Goal: Navigation & Orientation: Find specific page/section

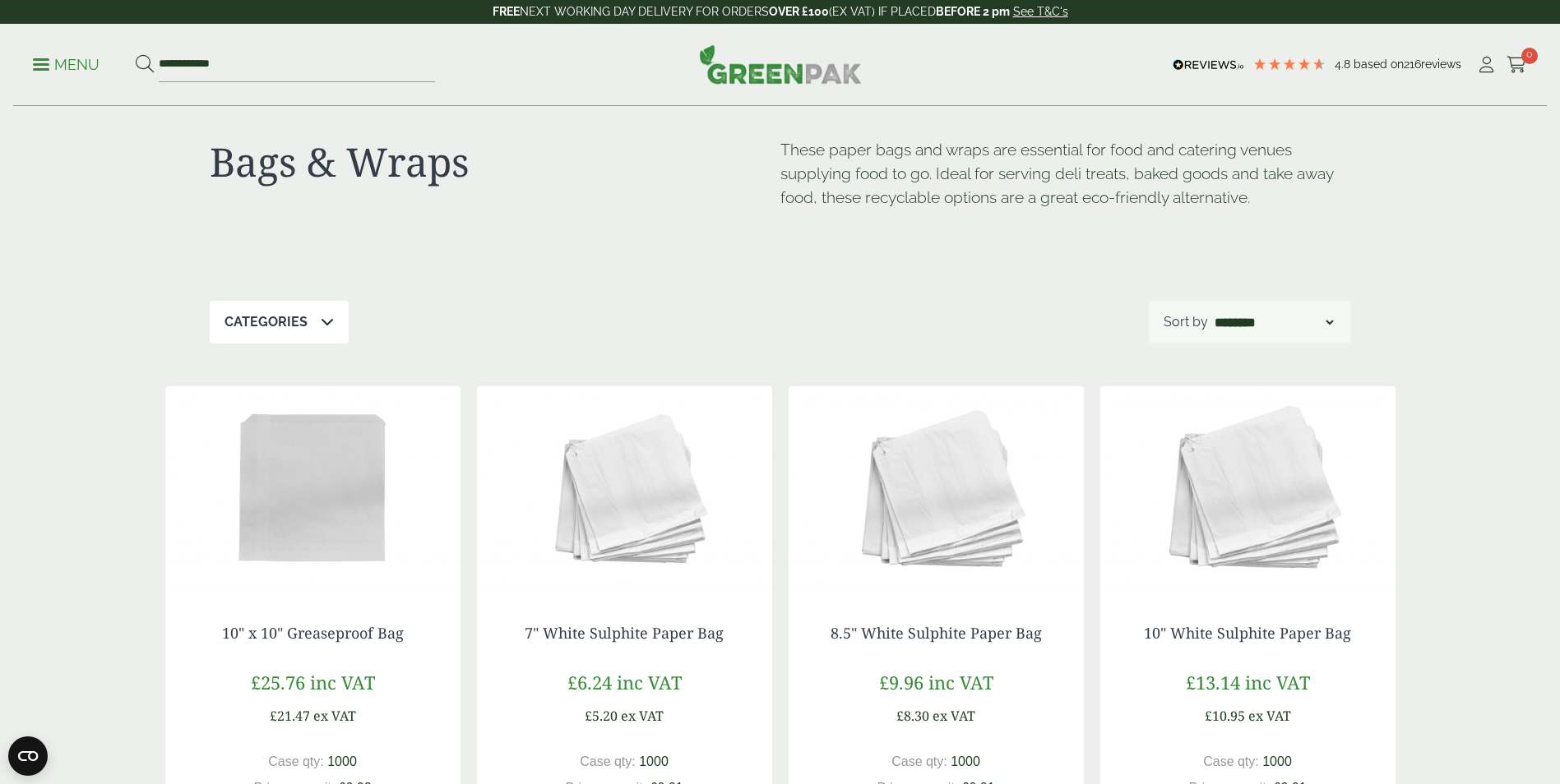
click at [30, 56] on div "**********" at bounding box center [780, 65] width 1534 height 82
click at [45, 63] on span at bounding box center [40, 64] width 17 height 3
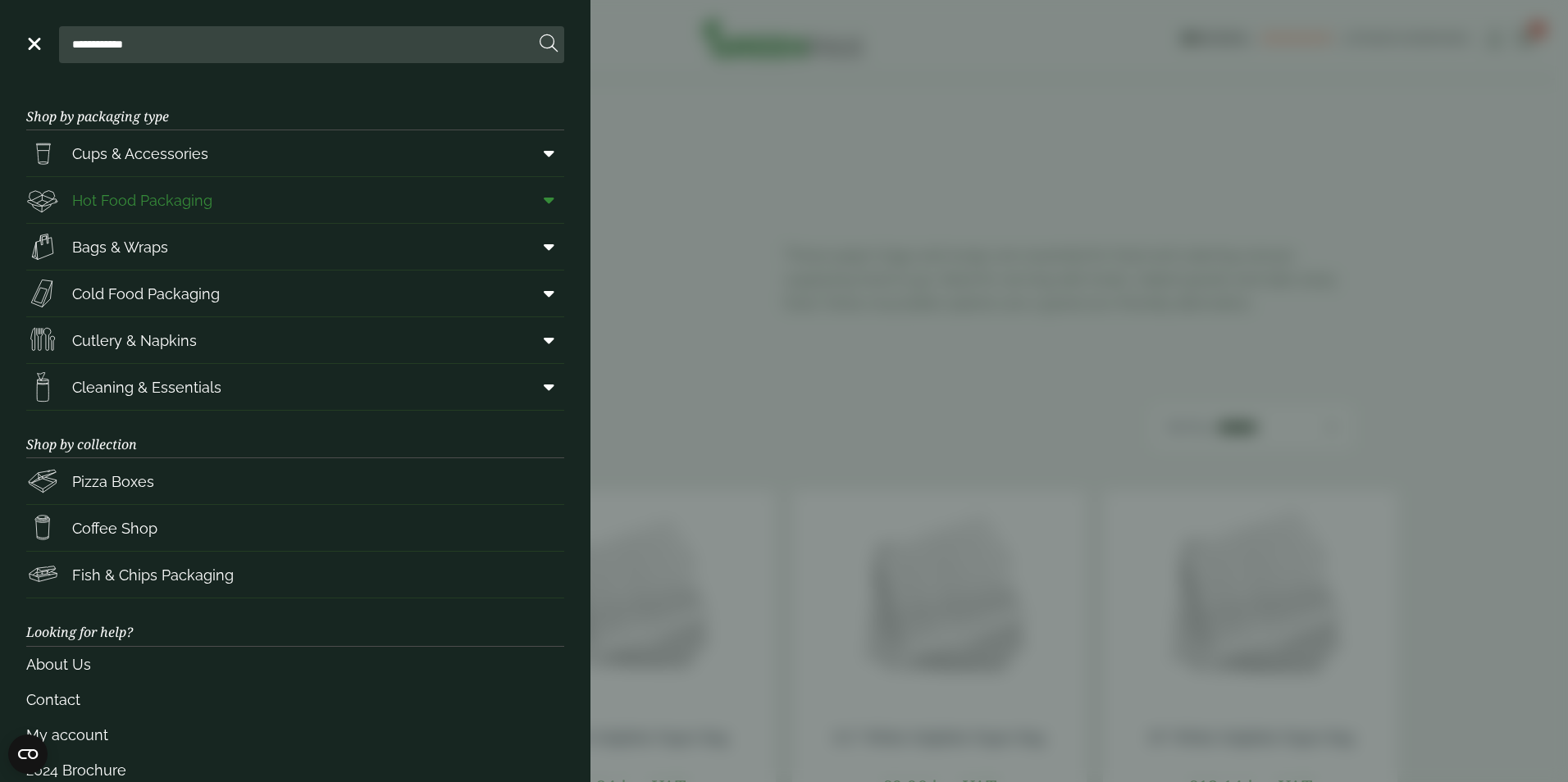
click at [235, 200] on link "Hot Food Packaging" at bounding box center [295, 199] width 538 height 45
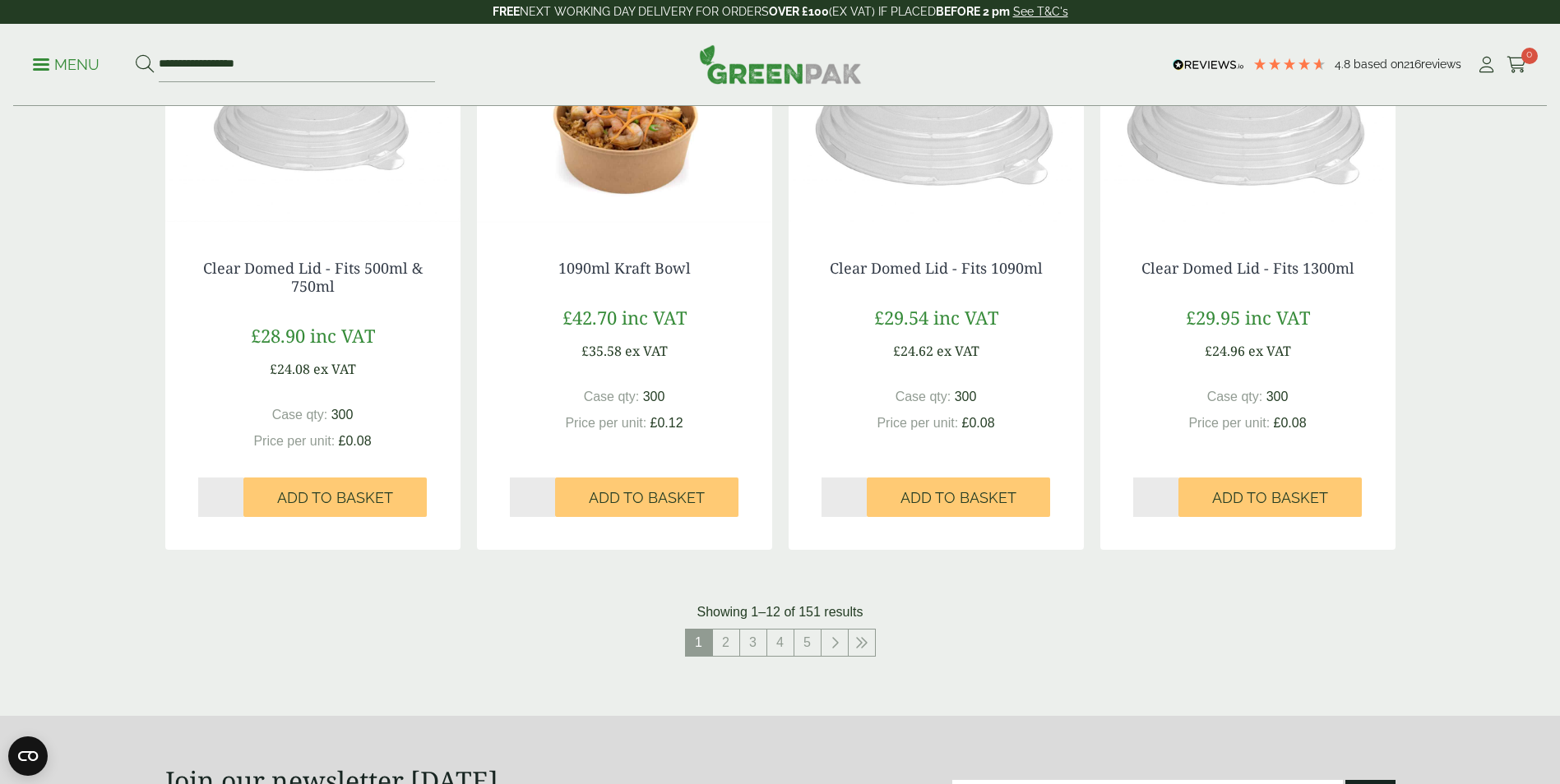
scroll to position [1808, 0]
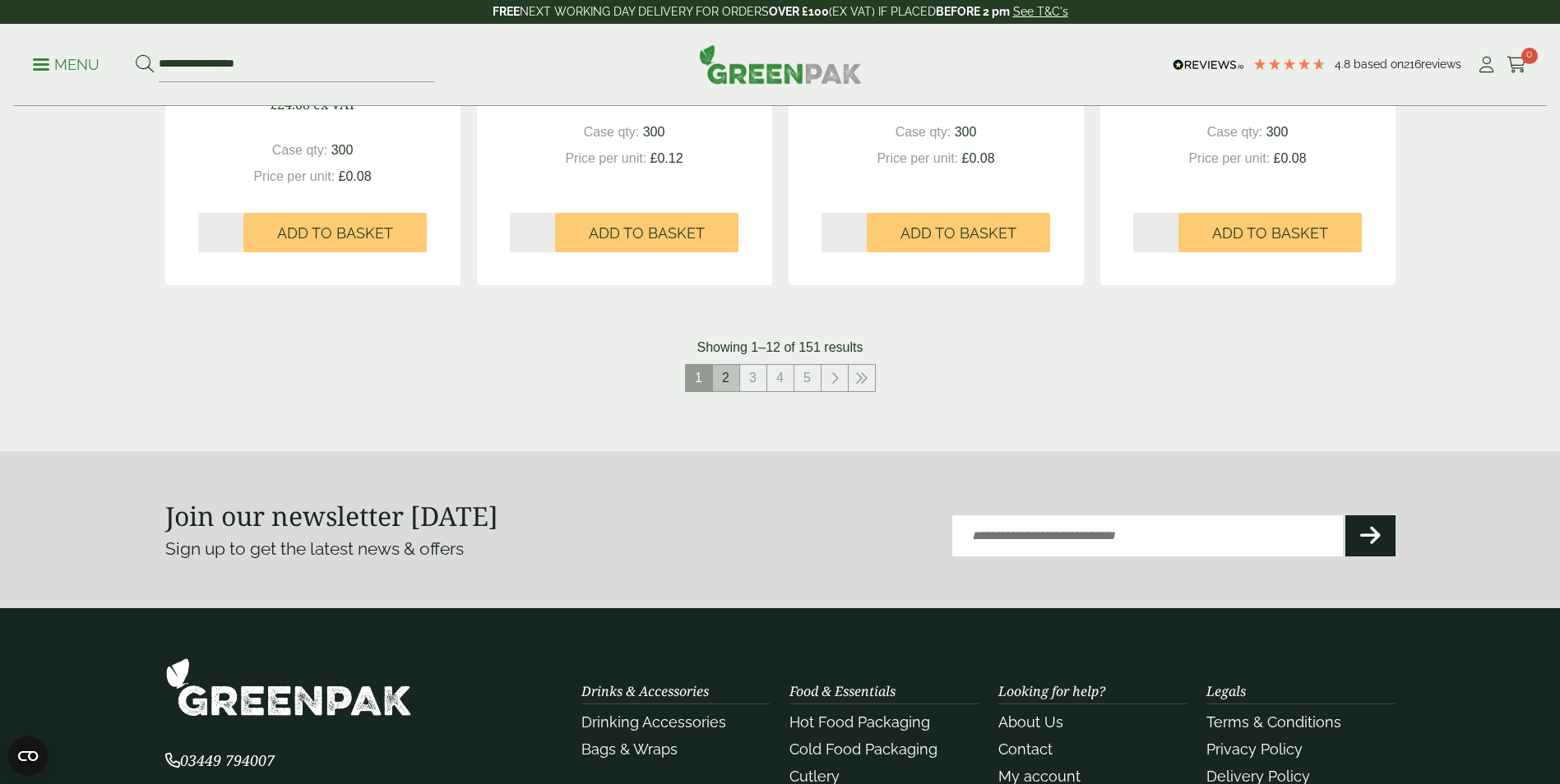
click at [725, 382] on link "2" at bounding box center [726, 378] width 26 height 26
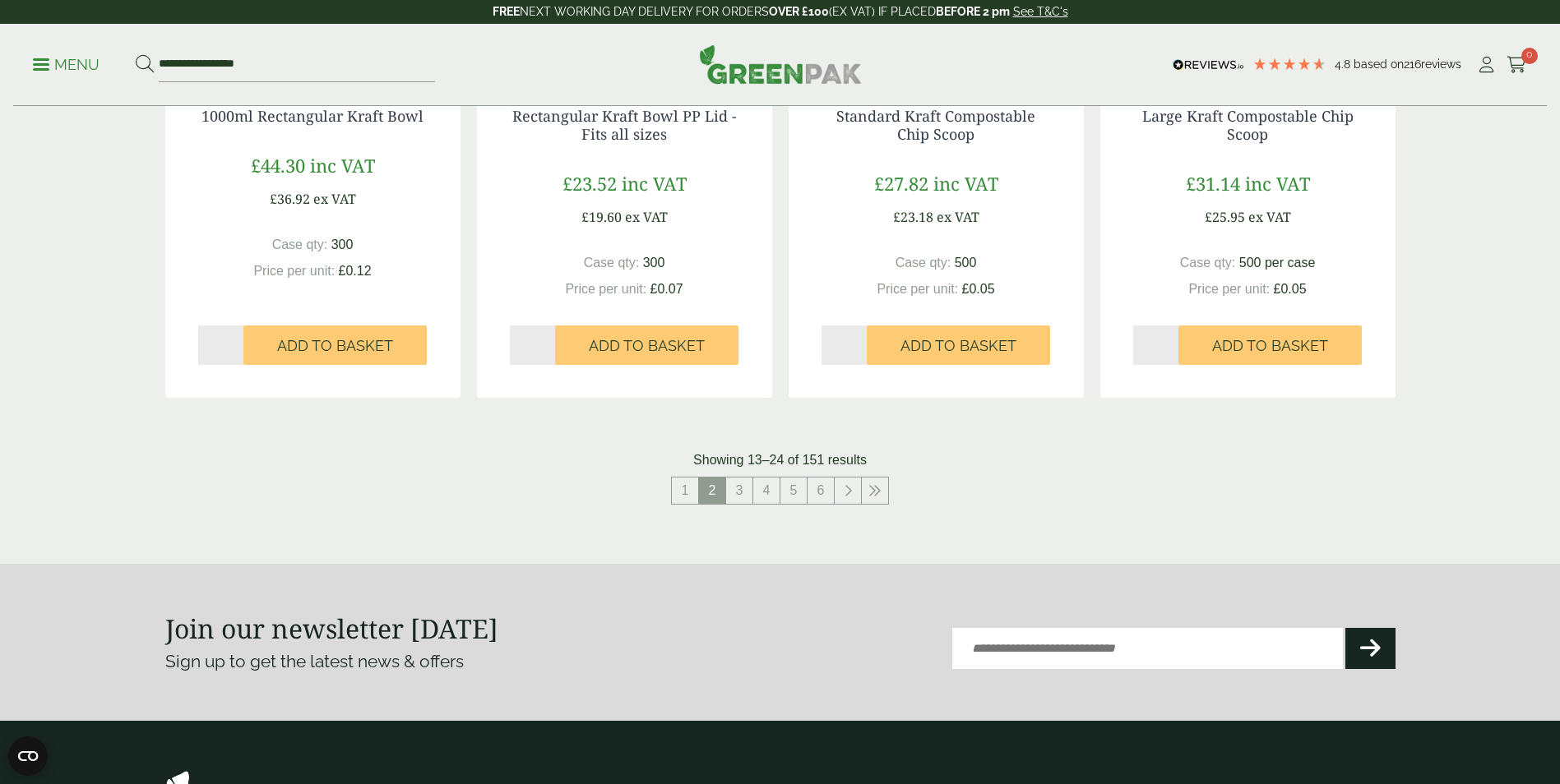
scroll to position [1891, 0]
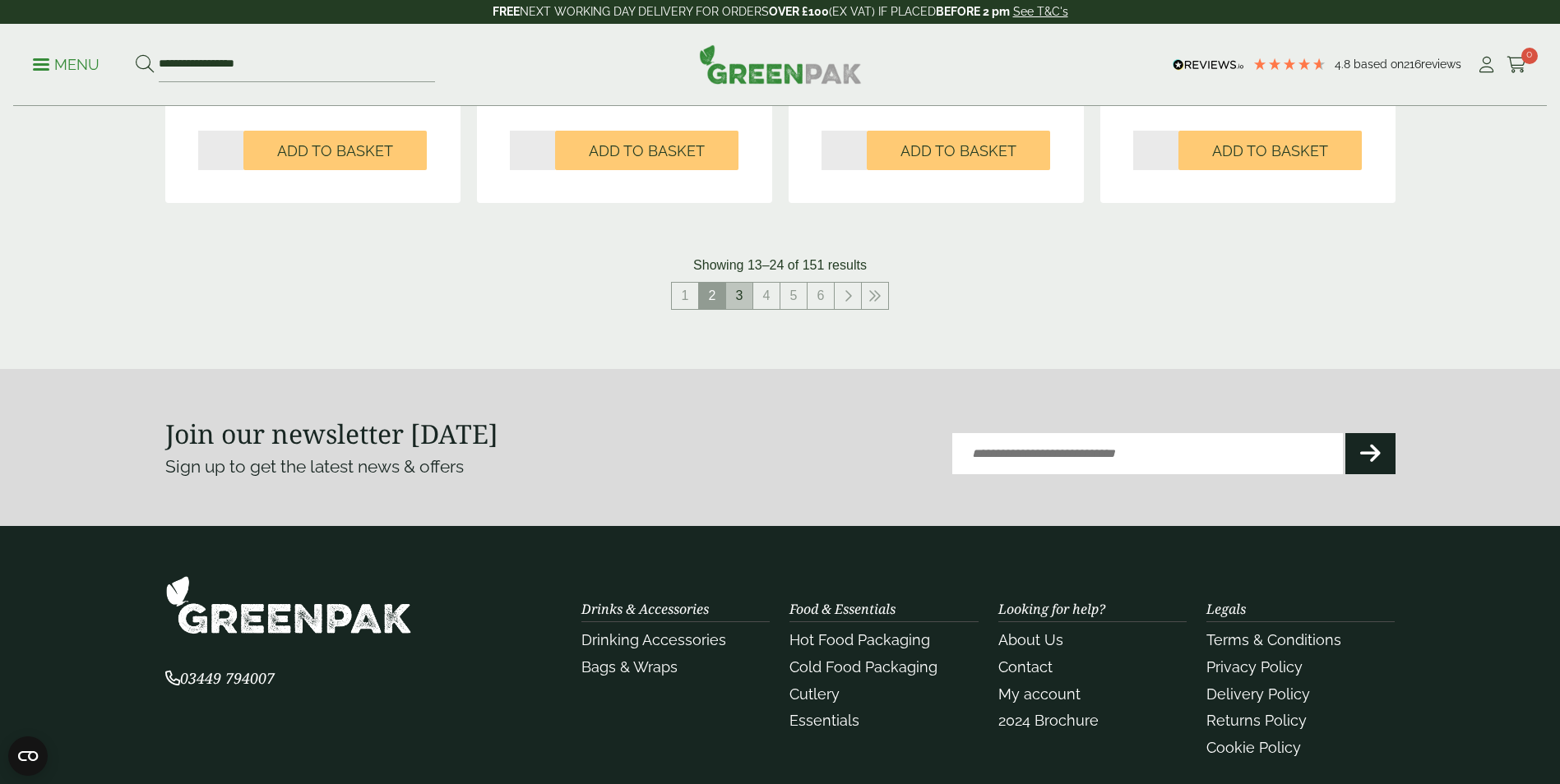
click at [748, 298] on link "3" at bounding box center [740, 296] width 26 height 26
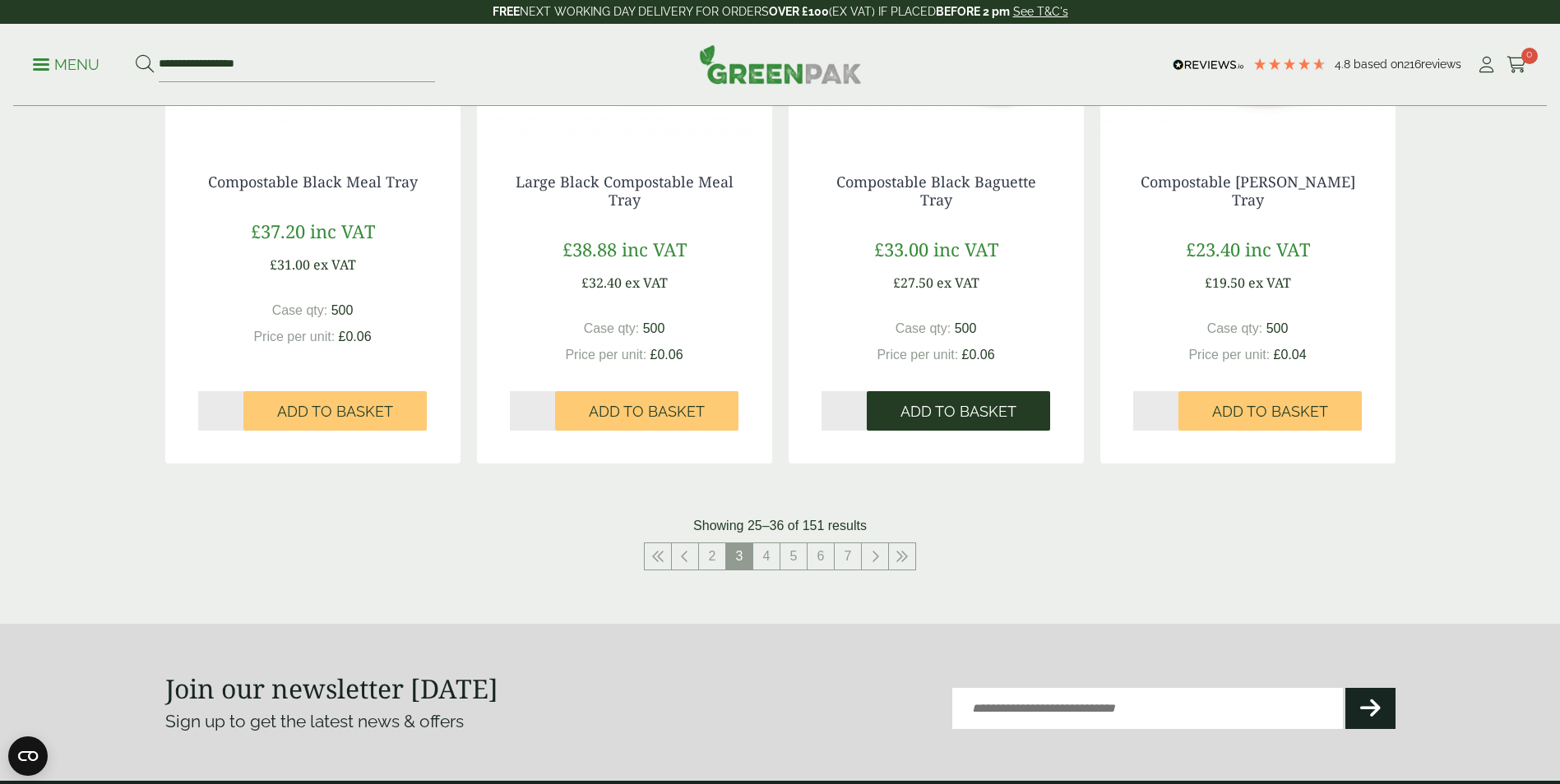
scroll to position [1643, 0]
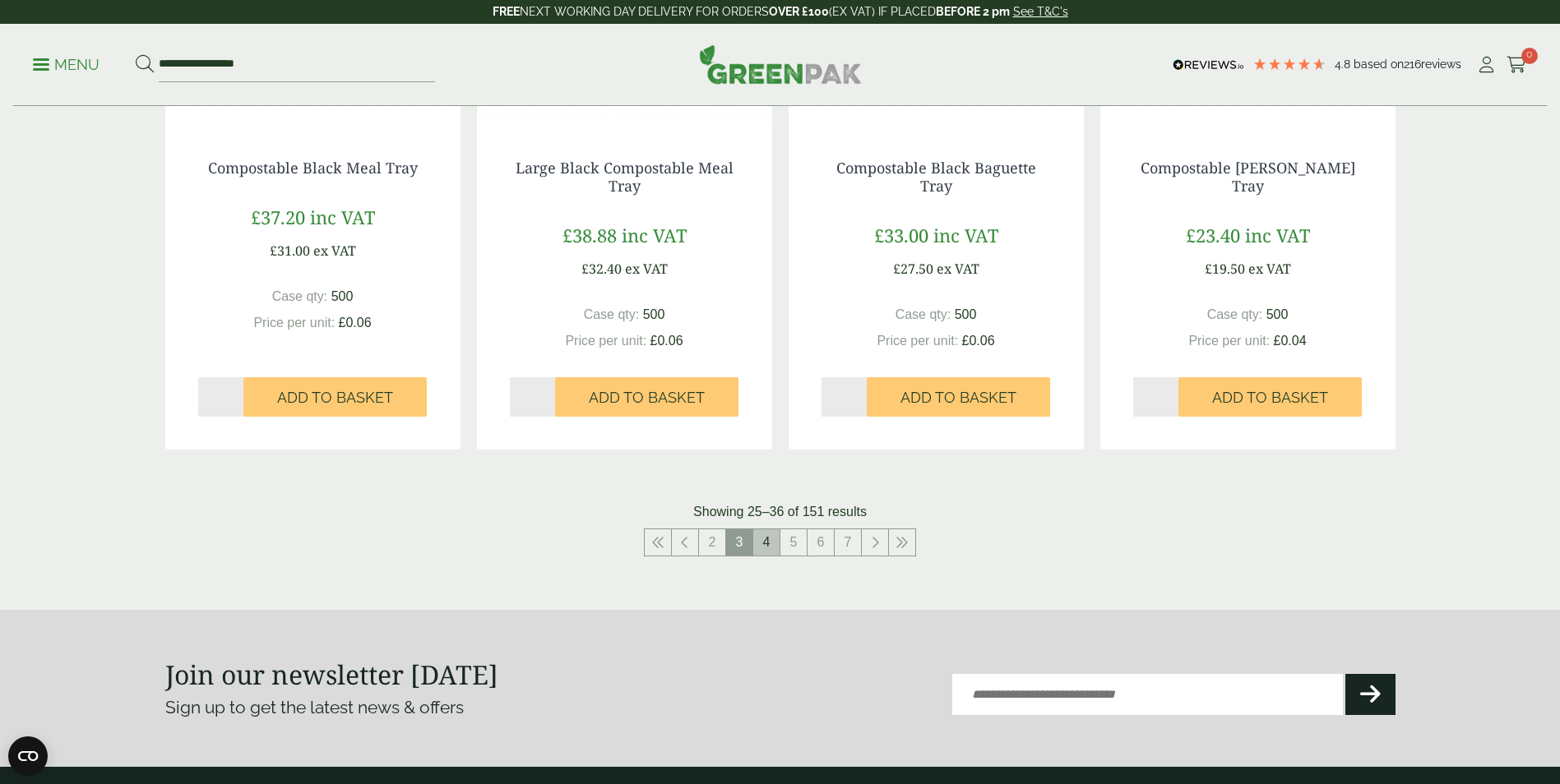
click at [772, 541] on link "4" at bounding box center [766, 543] width 26 height 26
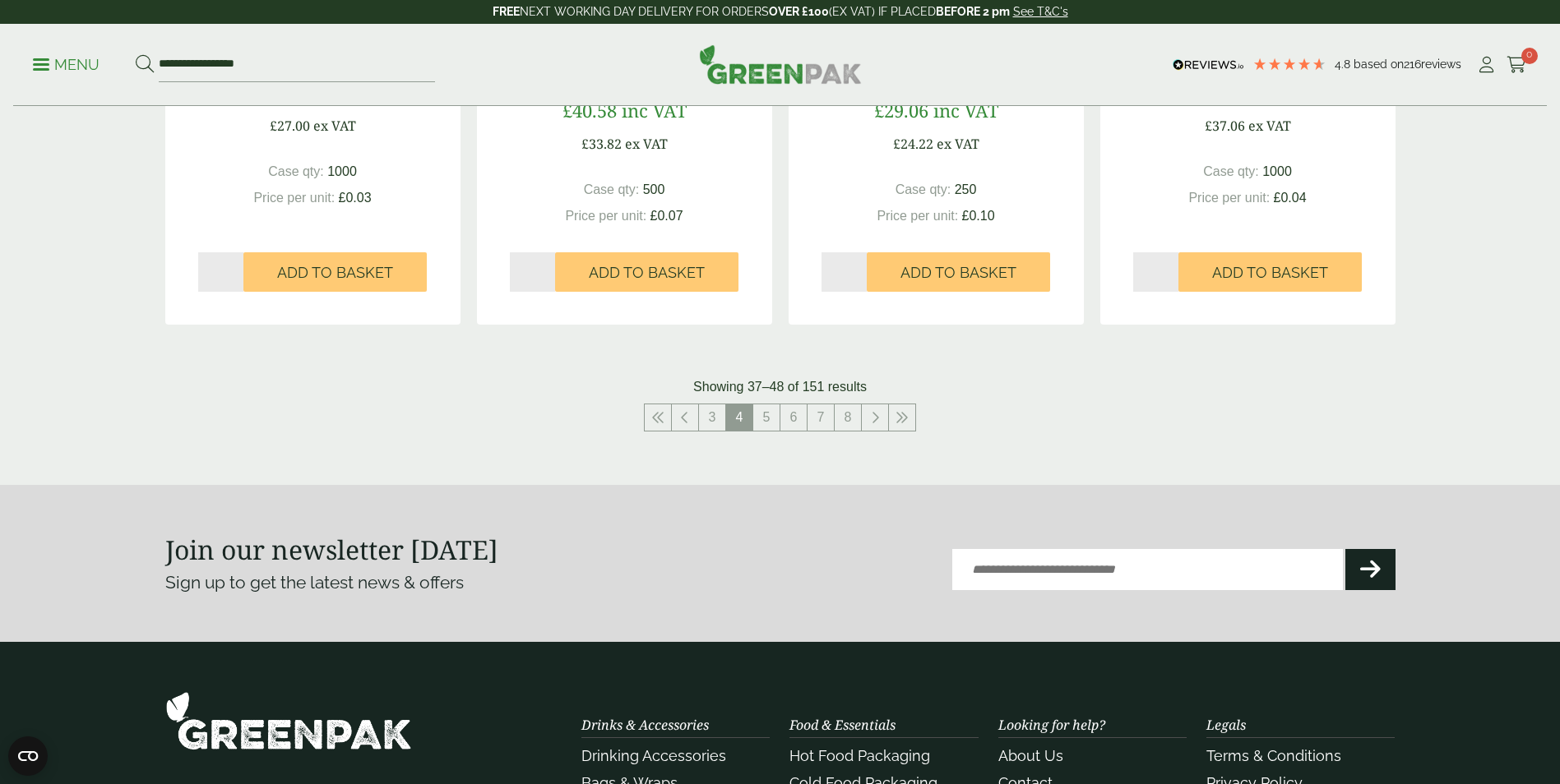
scroll to position [1808, 0]
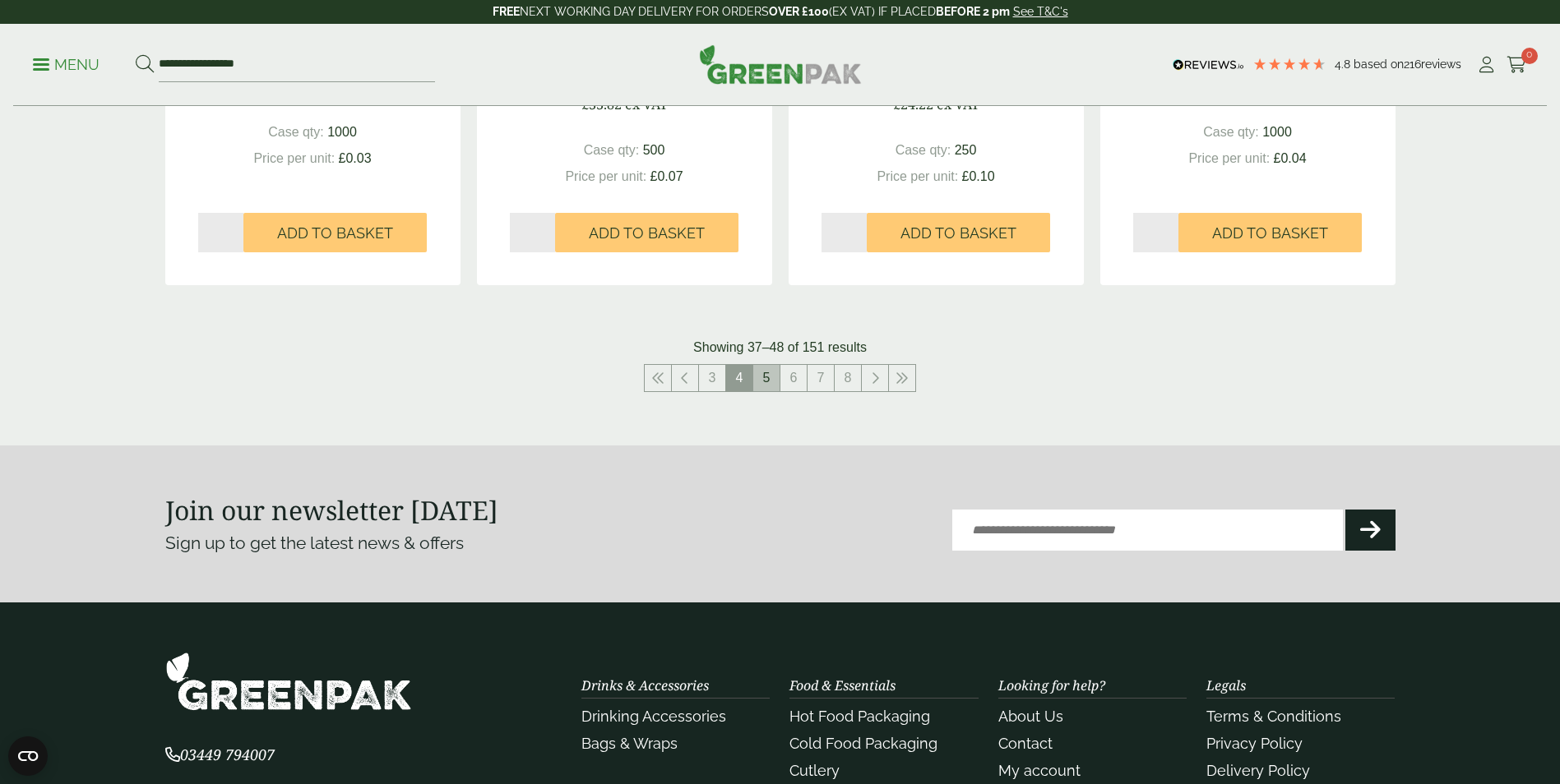
click at [755, 376] on link "5" at bounding box center [766, 378] width 26 height 26
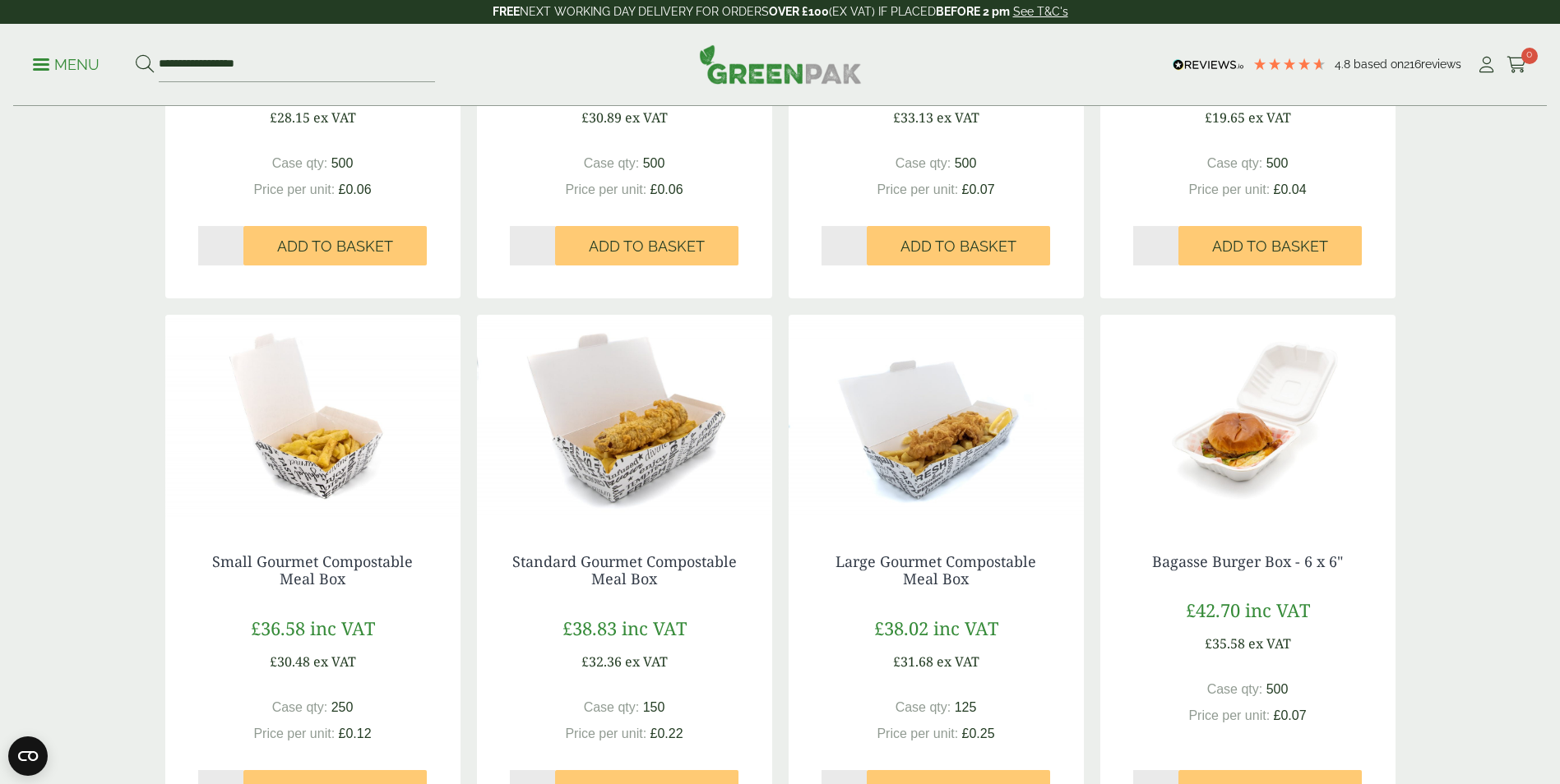
scroll to position [1562, 0]
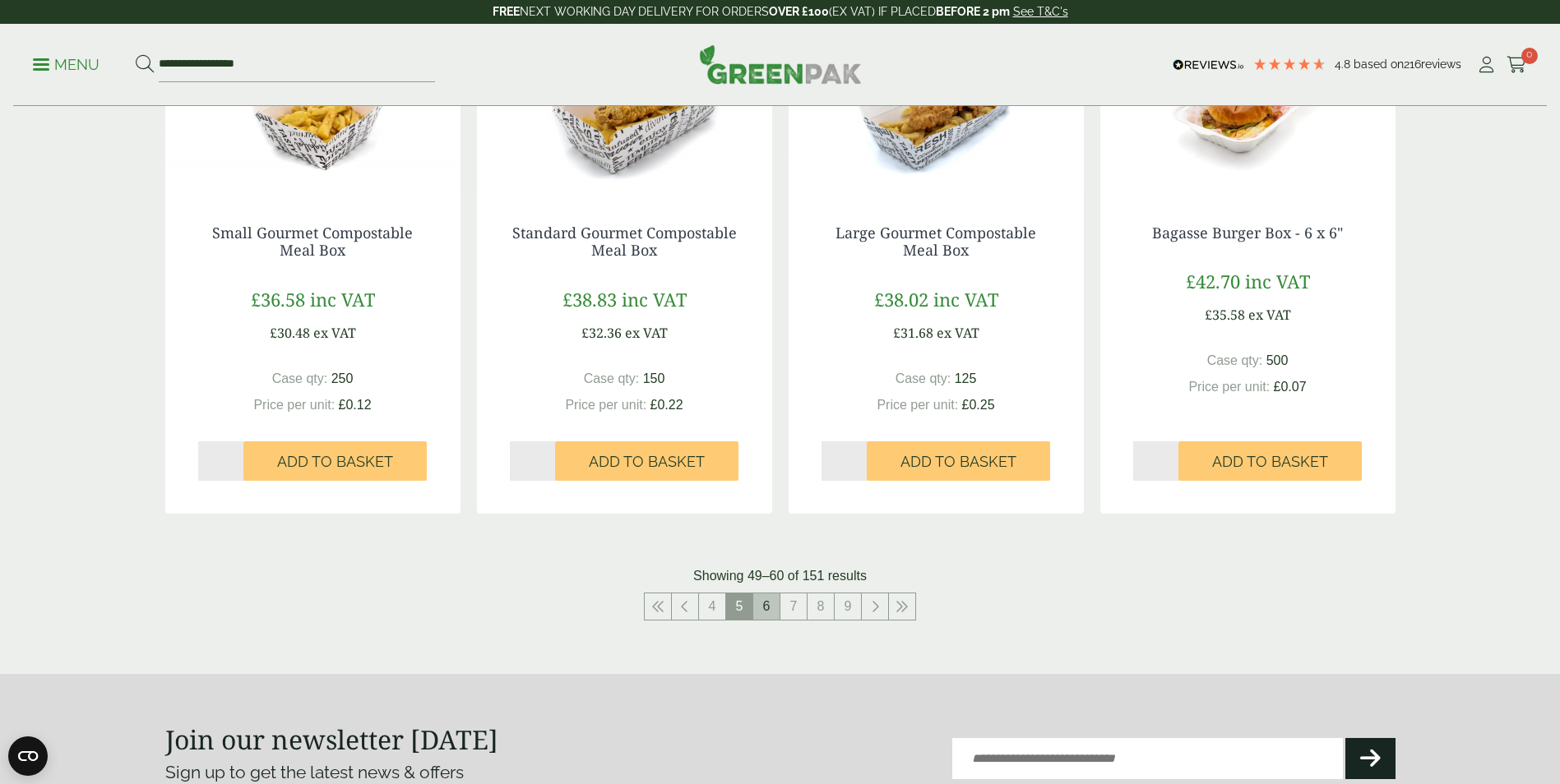
click at [766, 601] on link "6" at bounding box center [766, 607] width 26 height 26
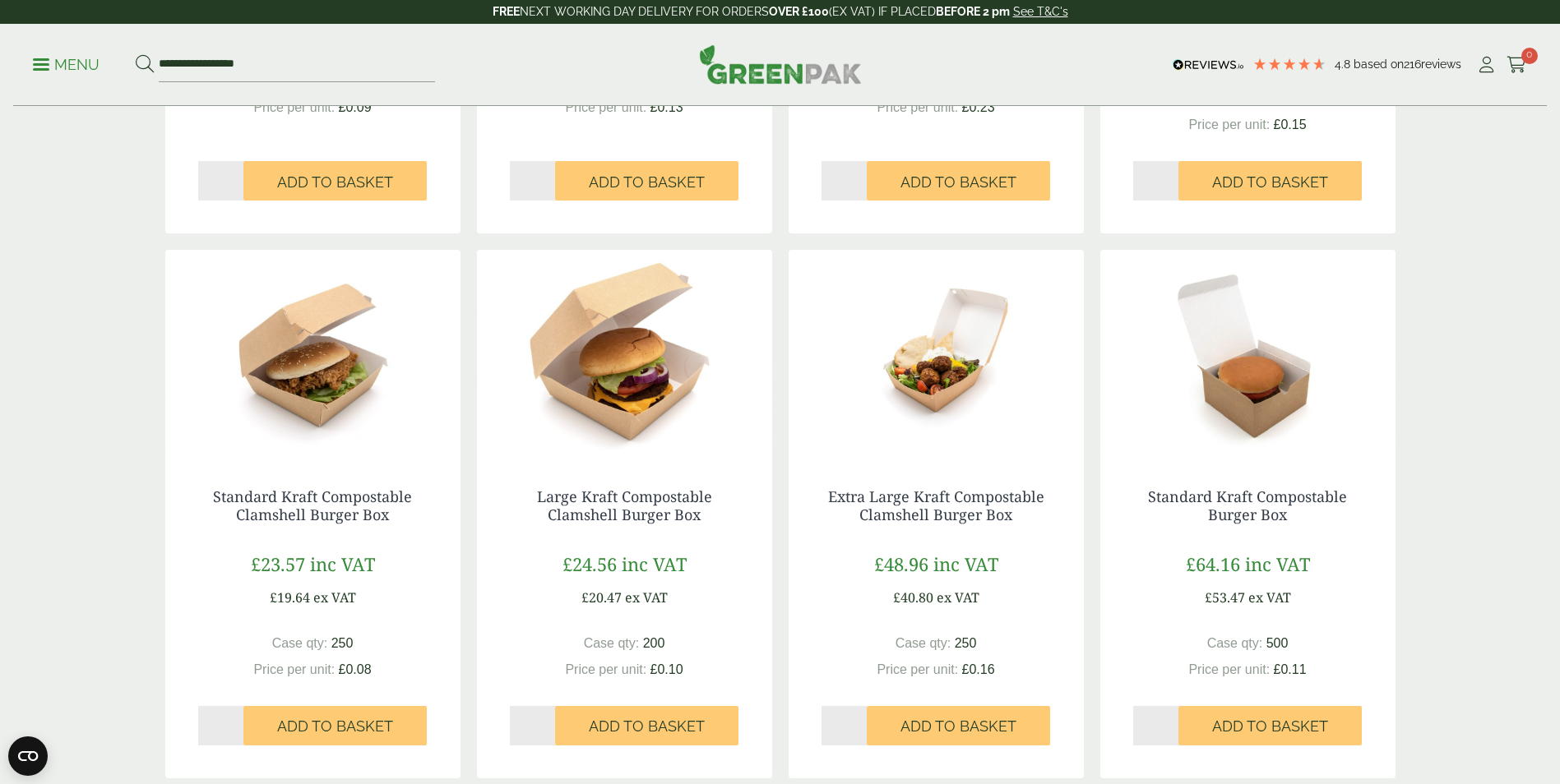
scroll to position [1891, 0]
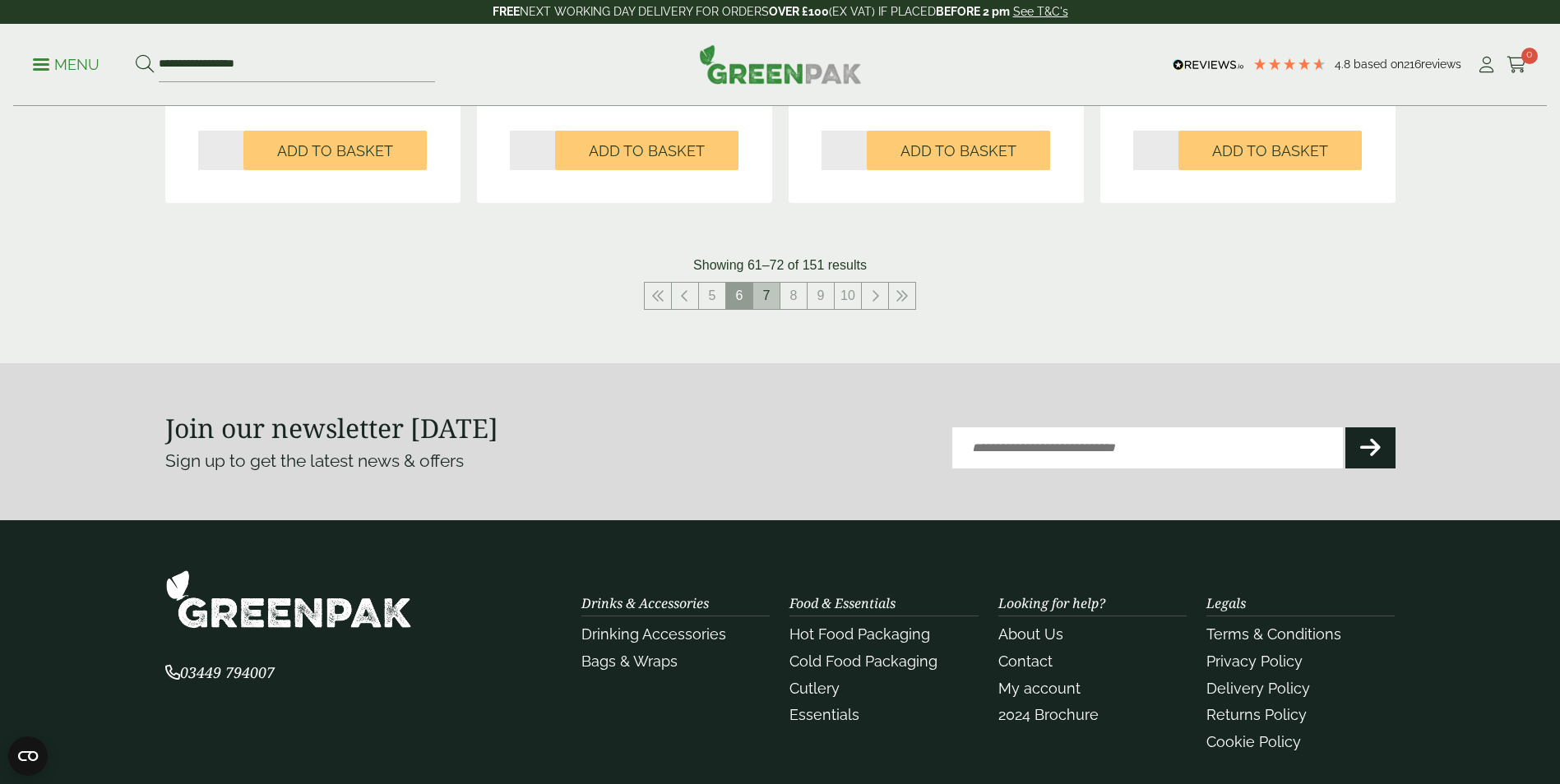
click at [762, 296] on link "7" at bounding box center [766, 296] width 26 height 26
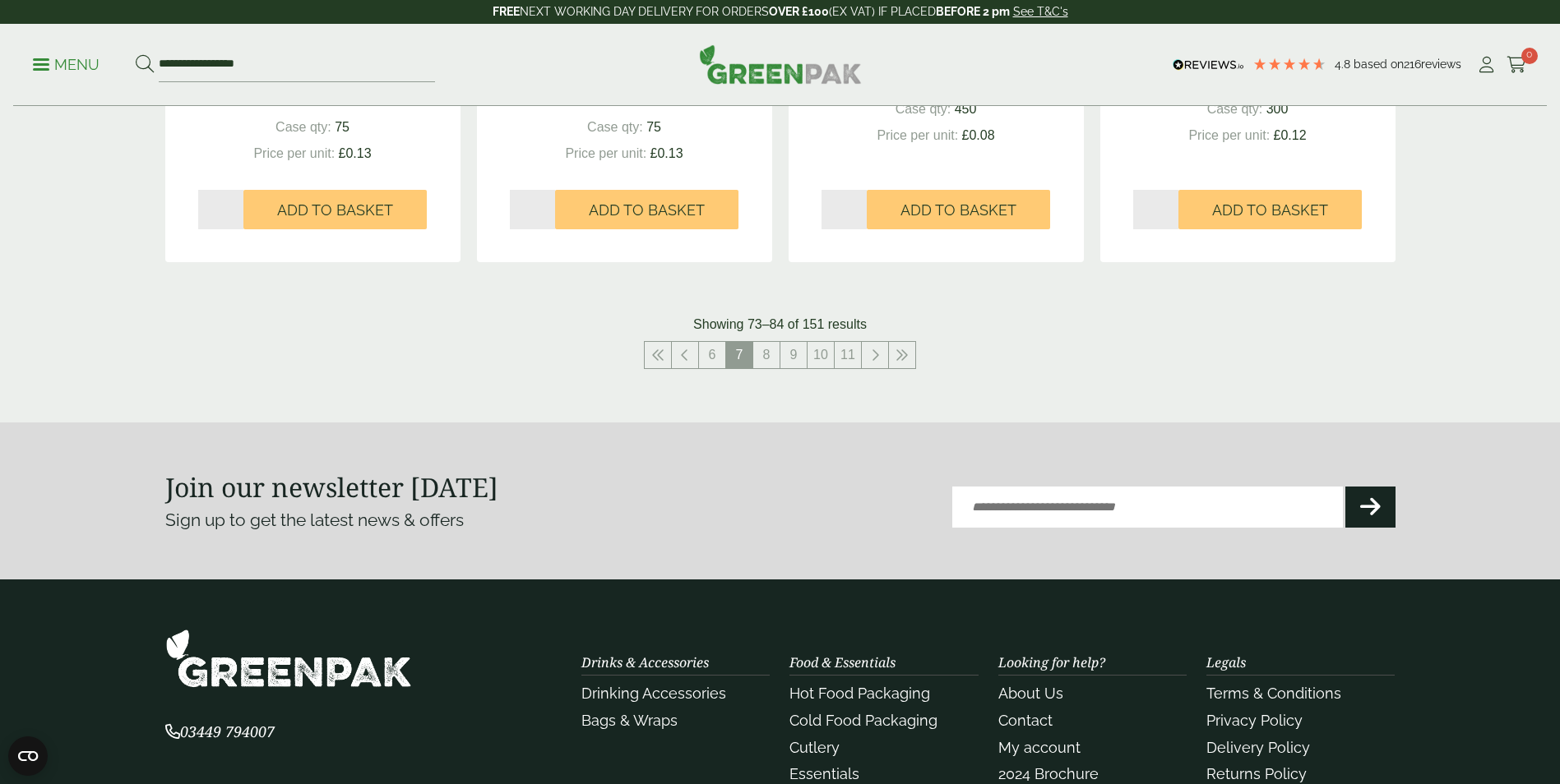
scroll to position [2055, 0]
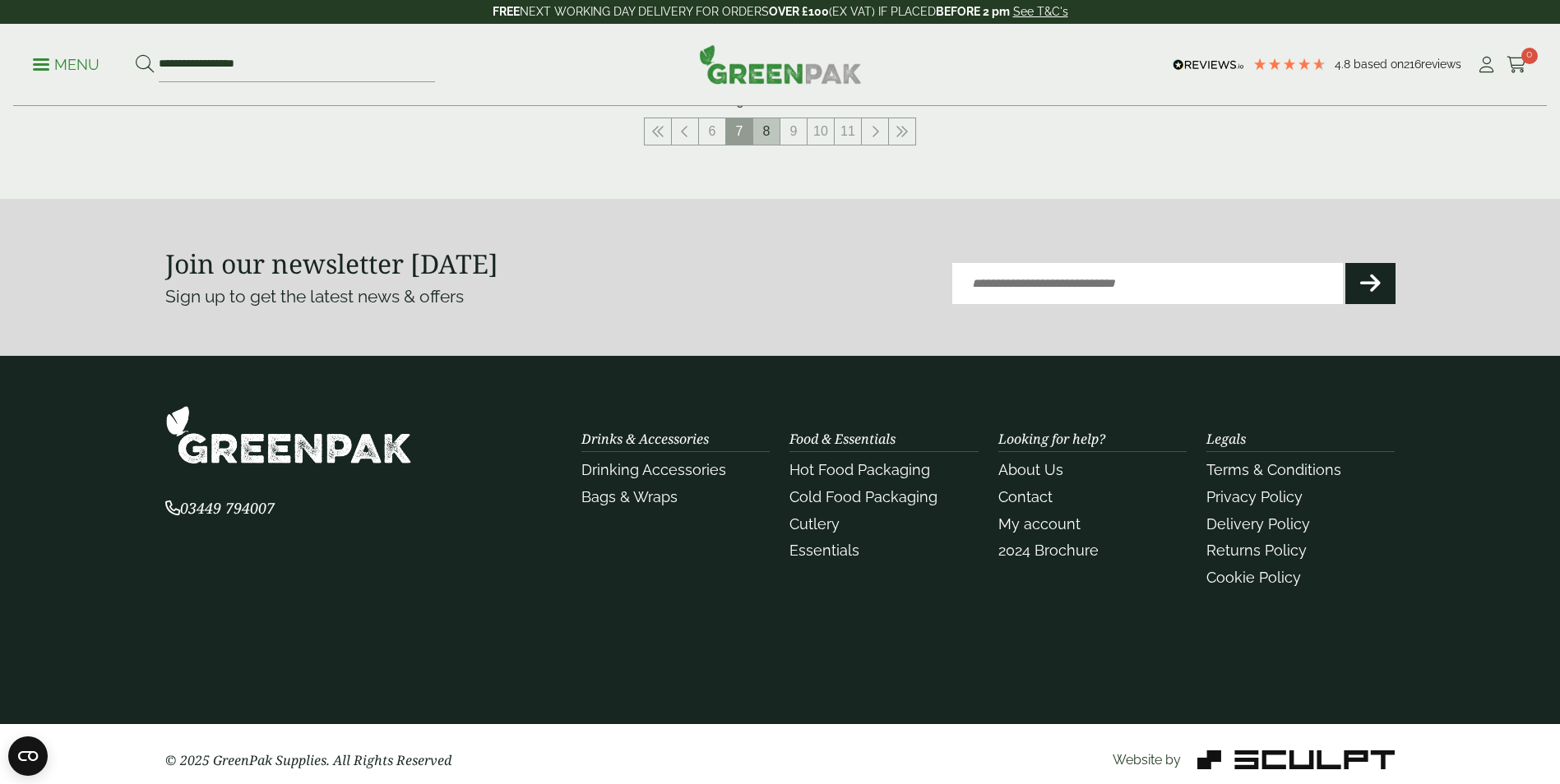
click at [768, 132] on link "8" at bounding box center [766, 132] width 26 height 26
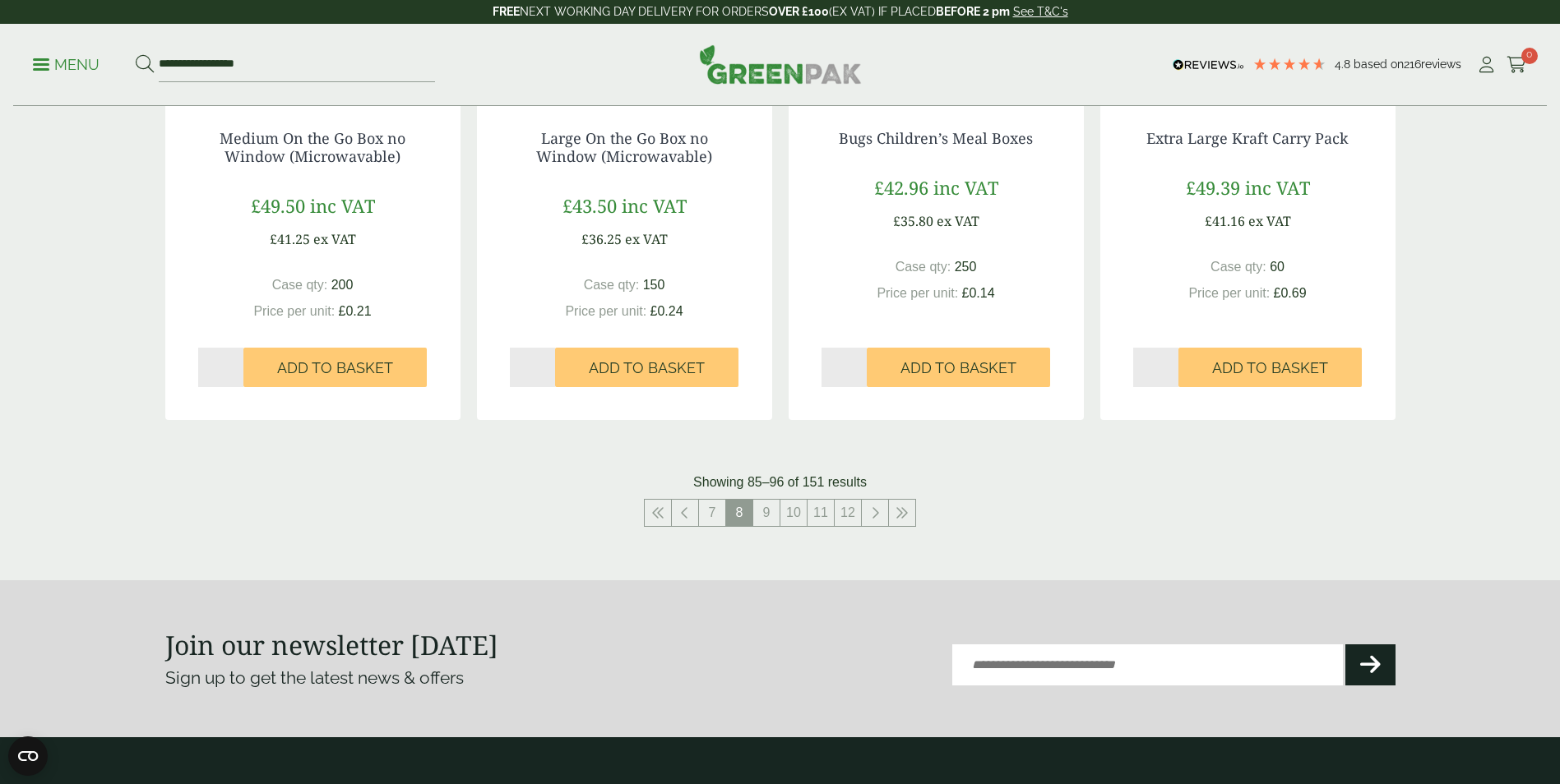
scroll to position [1972, 0]
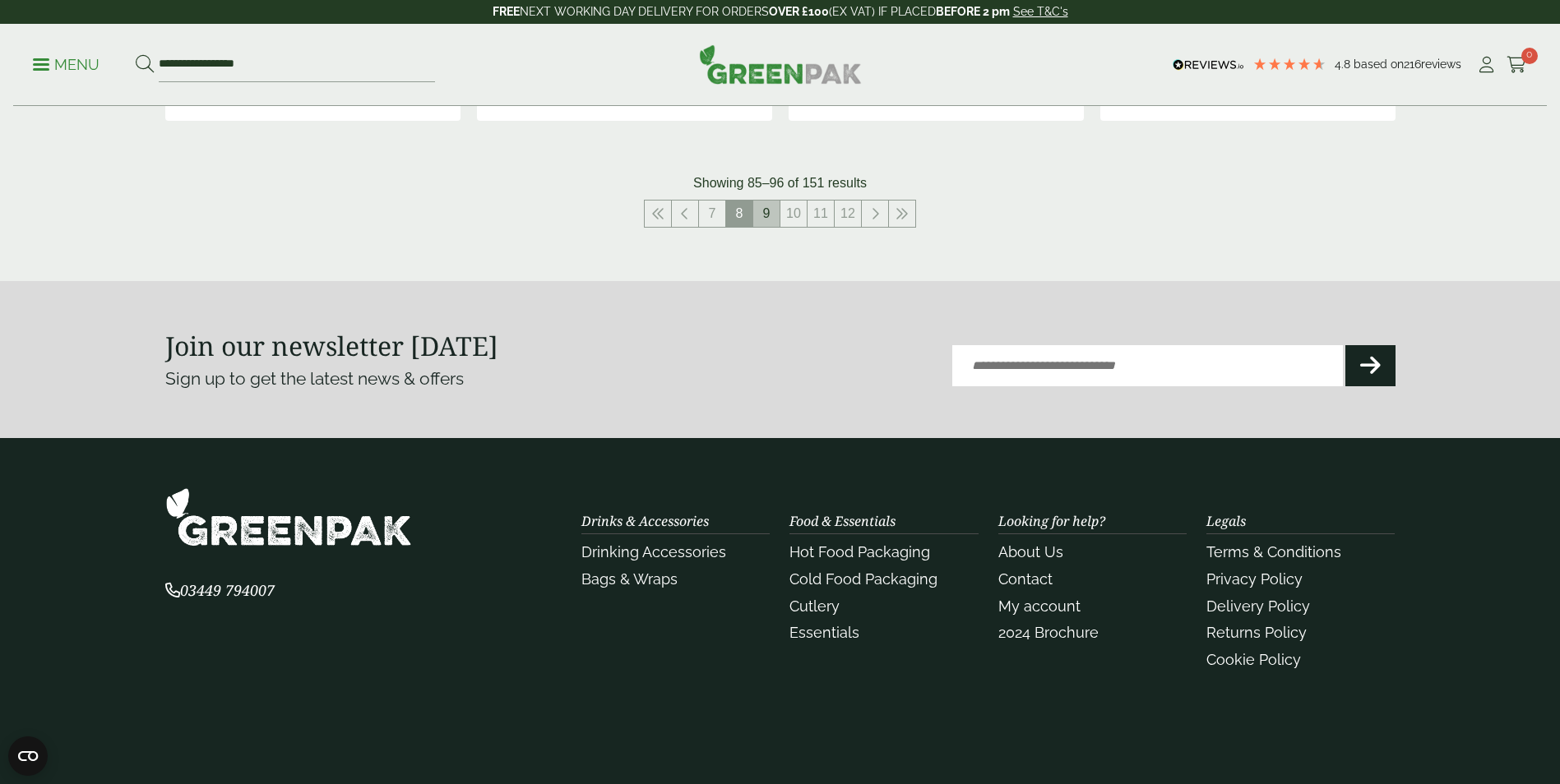
click at [776, 214] on link "9" at bounding box center [766, 214] width 26 height 26
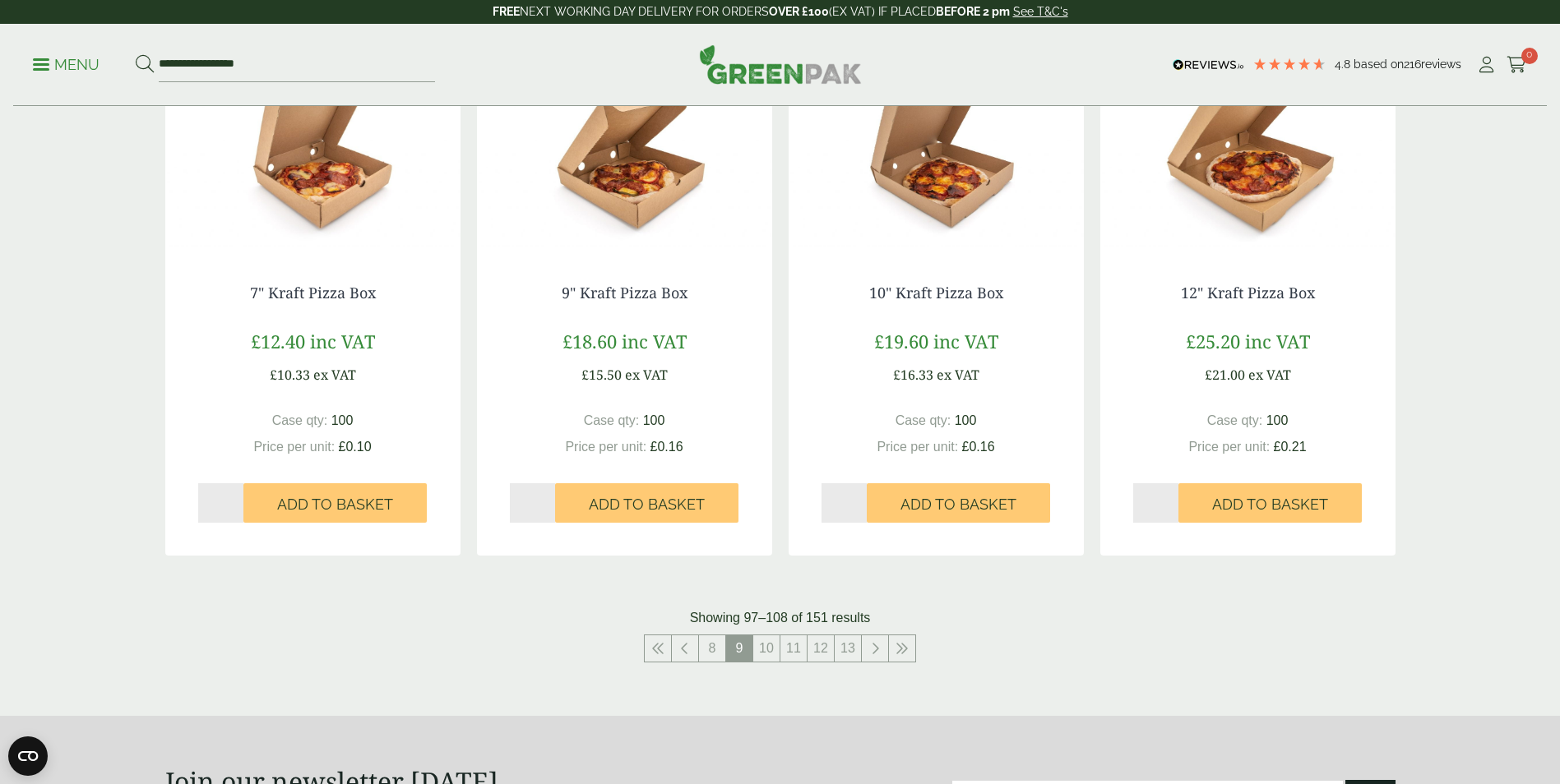
scroll to position [1726, 0]
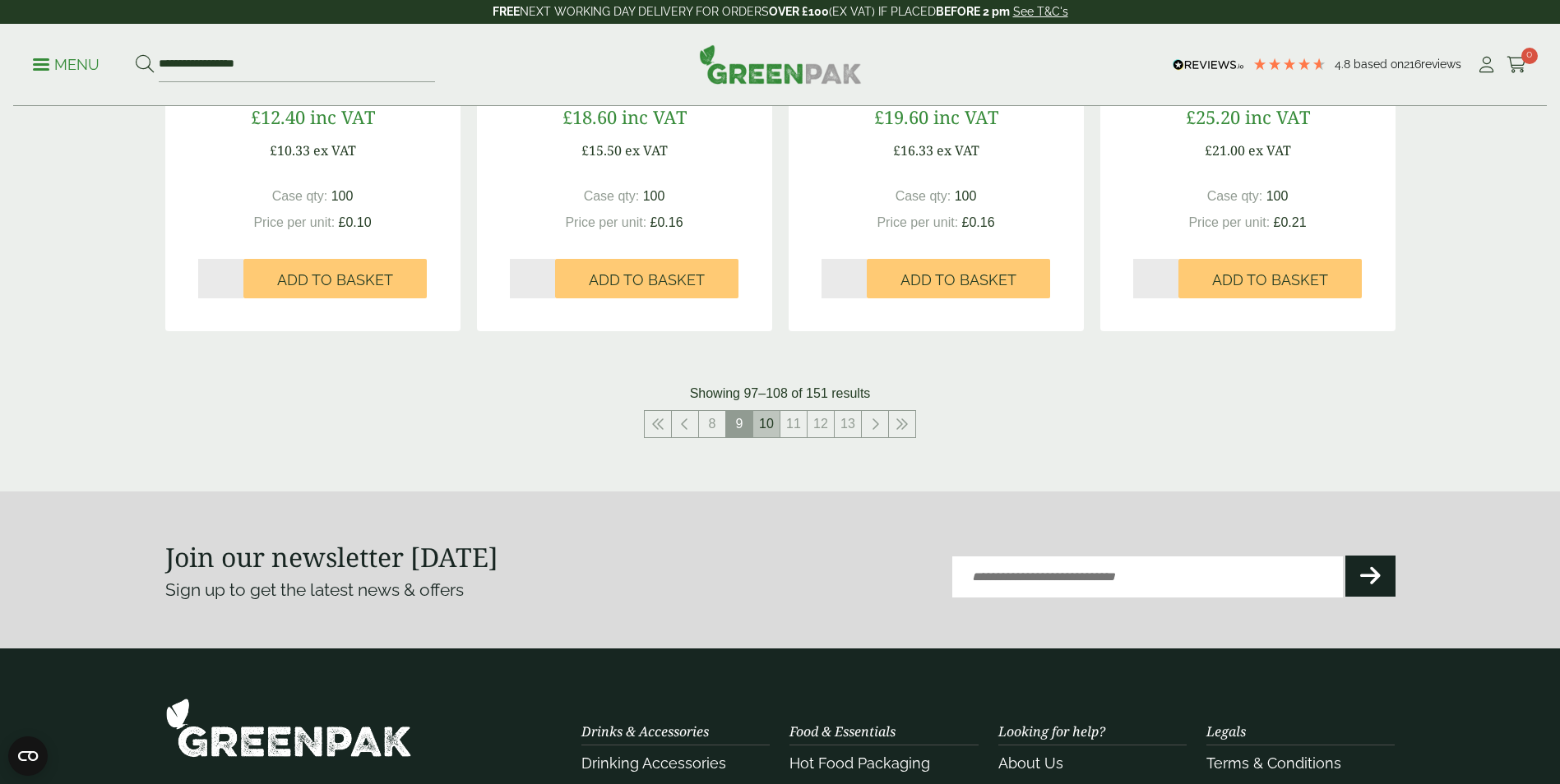
click at [757, 428] on link "10" at bounding box center [766, 424] width 26 height 26
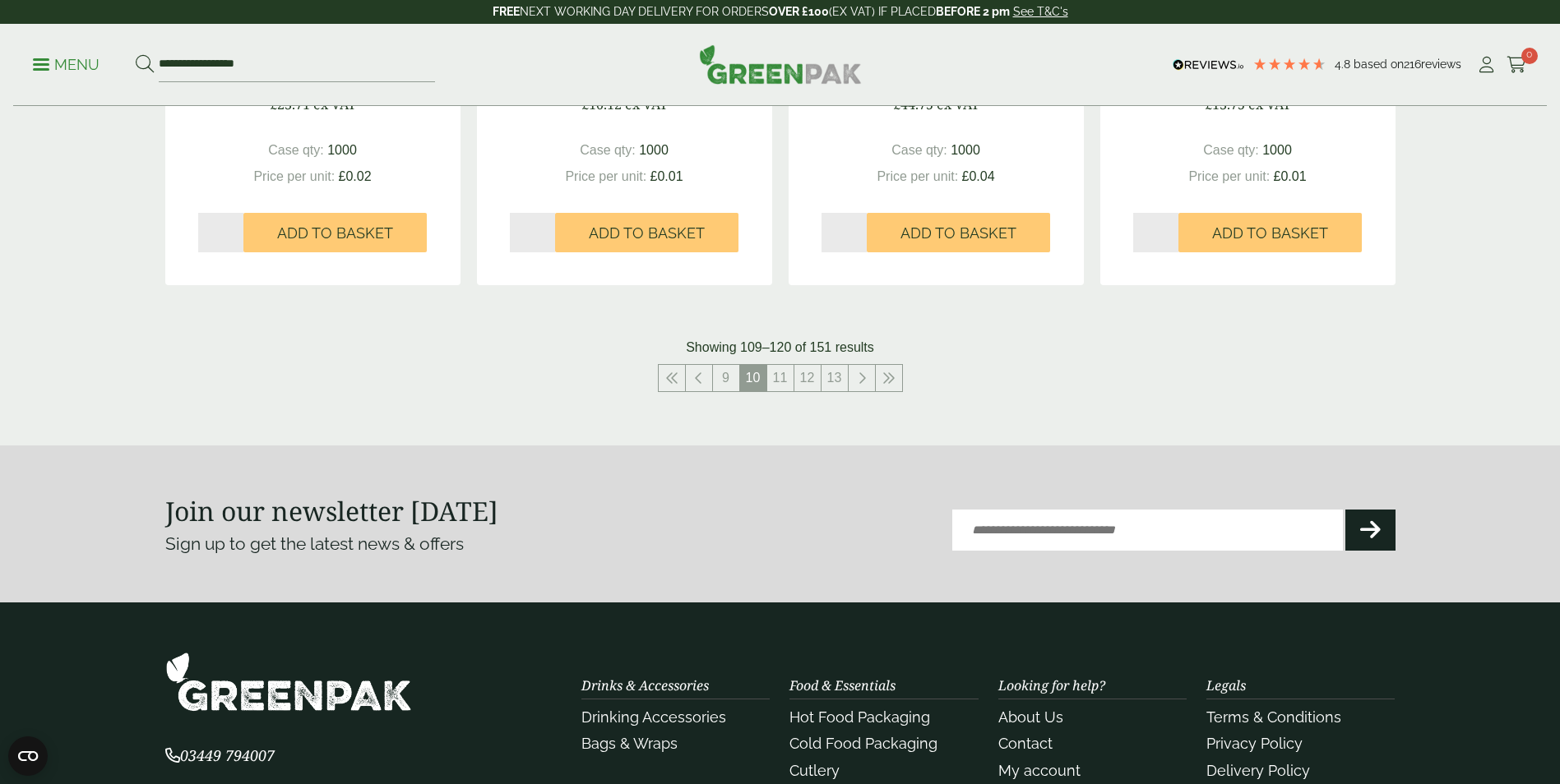
scroll to position [1808, 0]
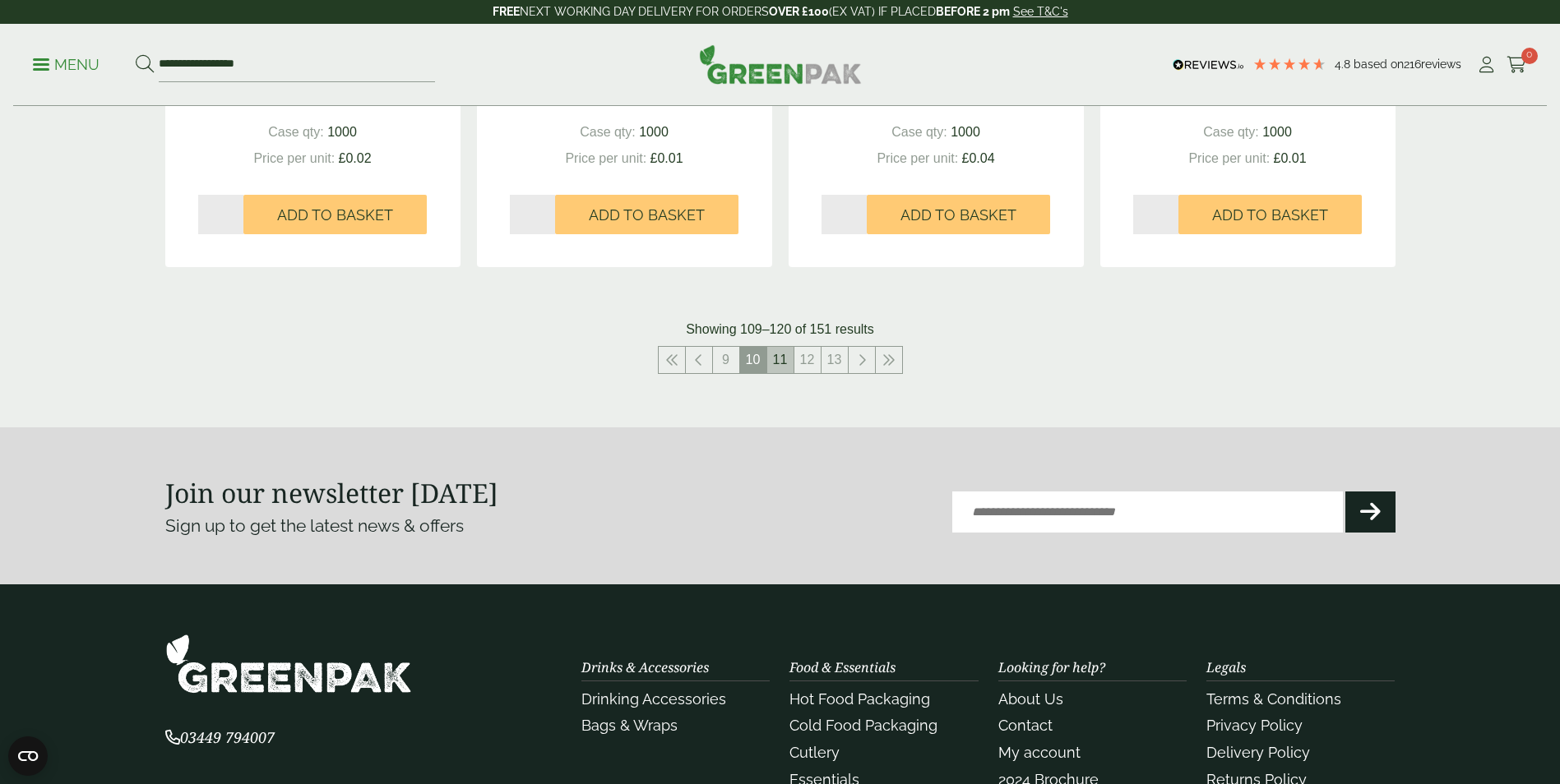
click at [788, 352] on link "11" at bounding box center [780, 360] width 26 height 26
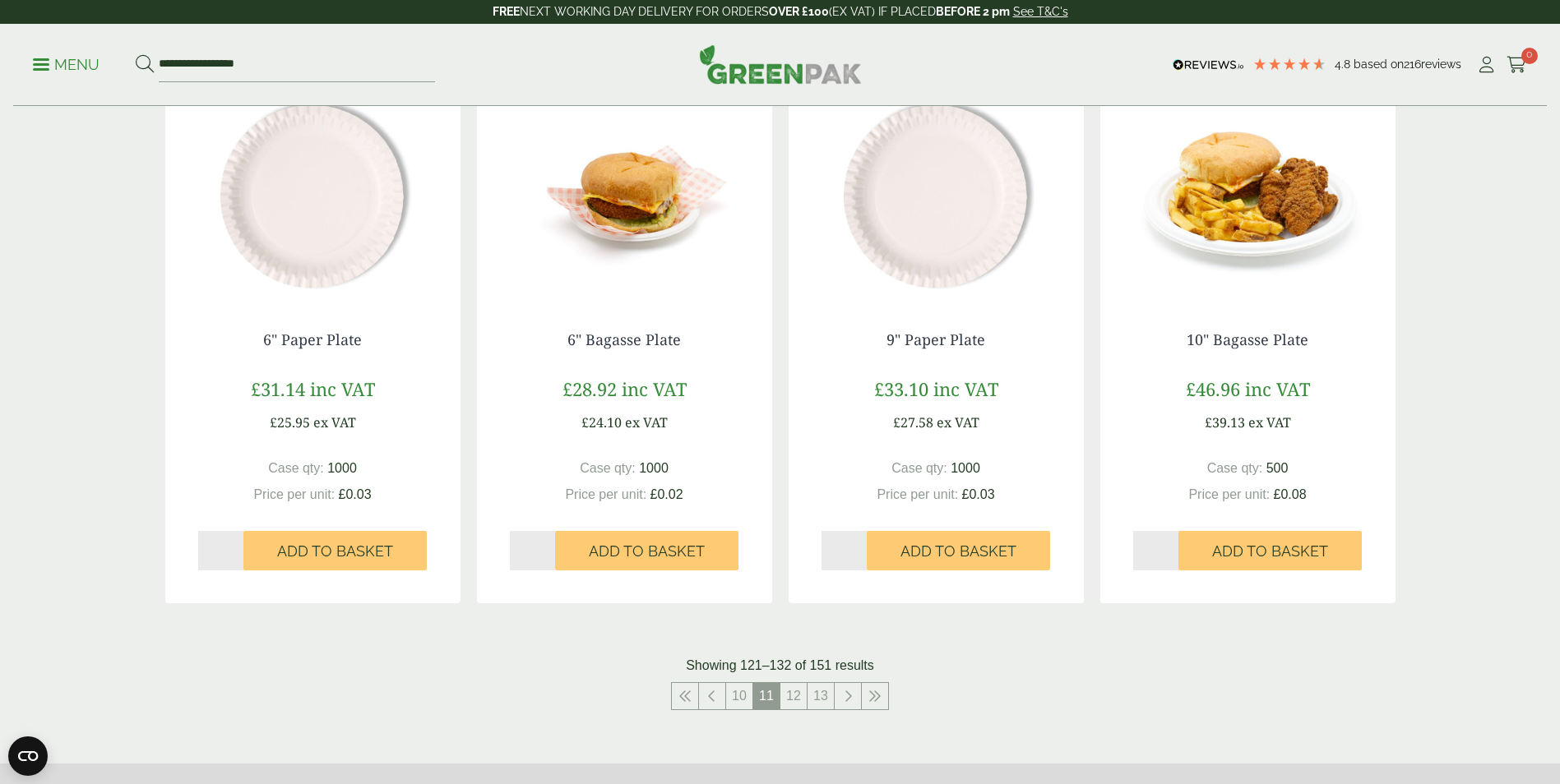
scroll to position [1726, 0]
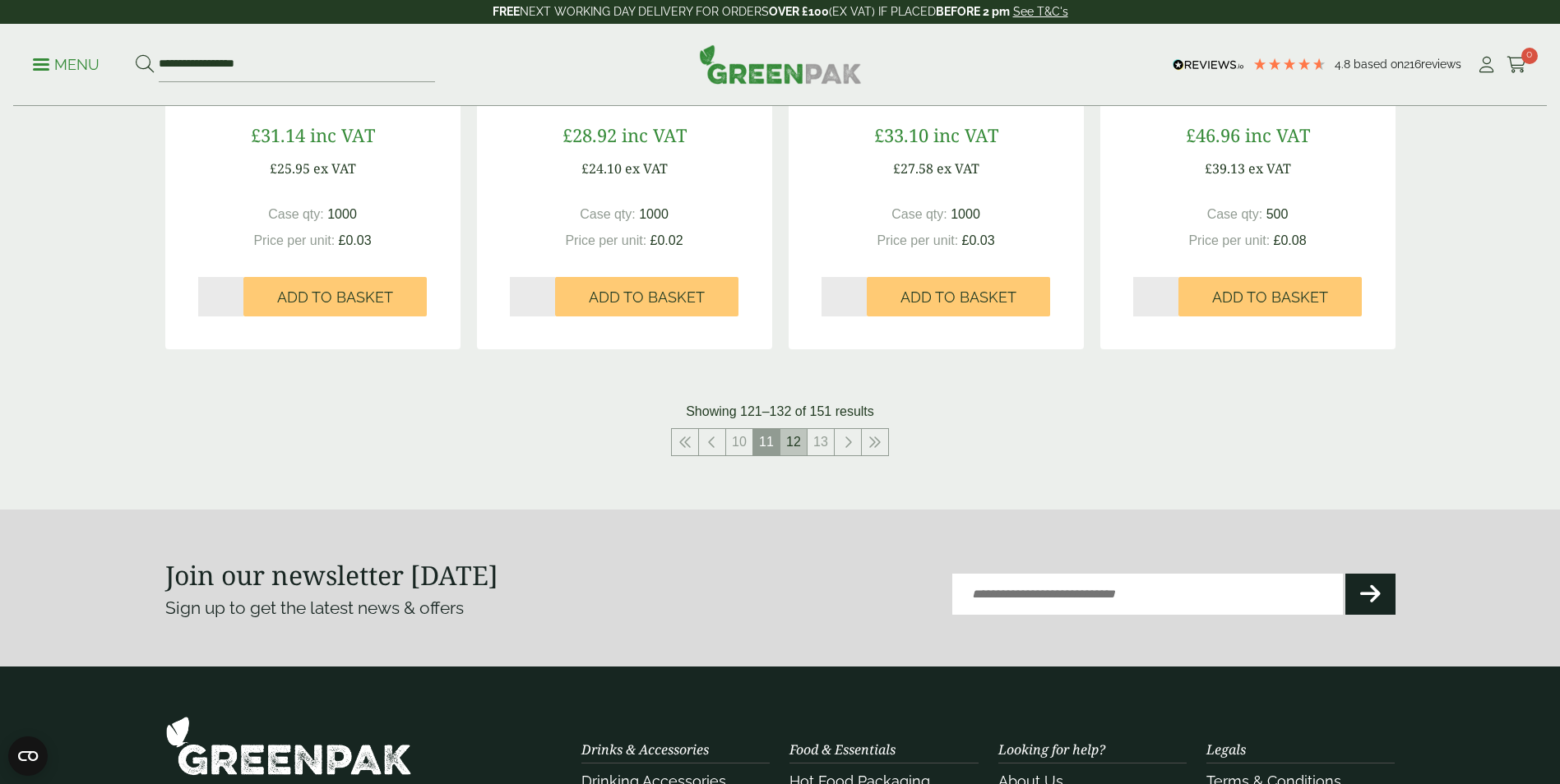
click at [795, 444] on link "12" at bounding box center [793, 442] width 26 height 26
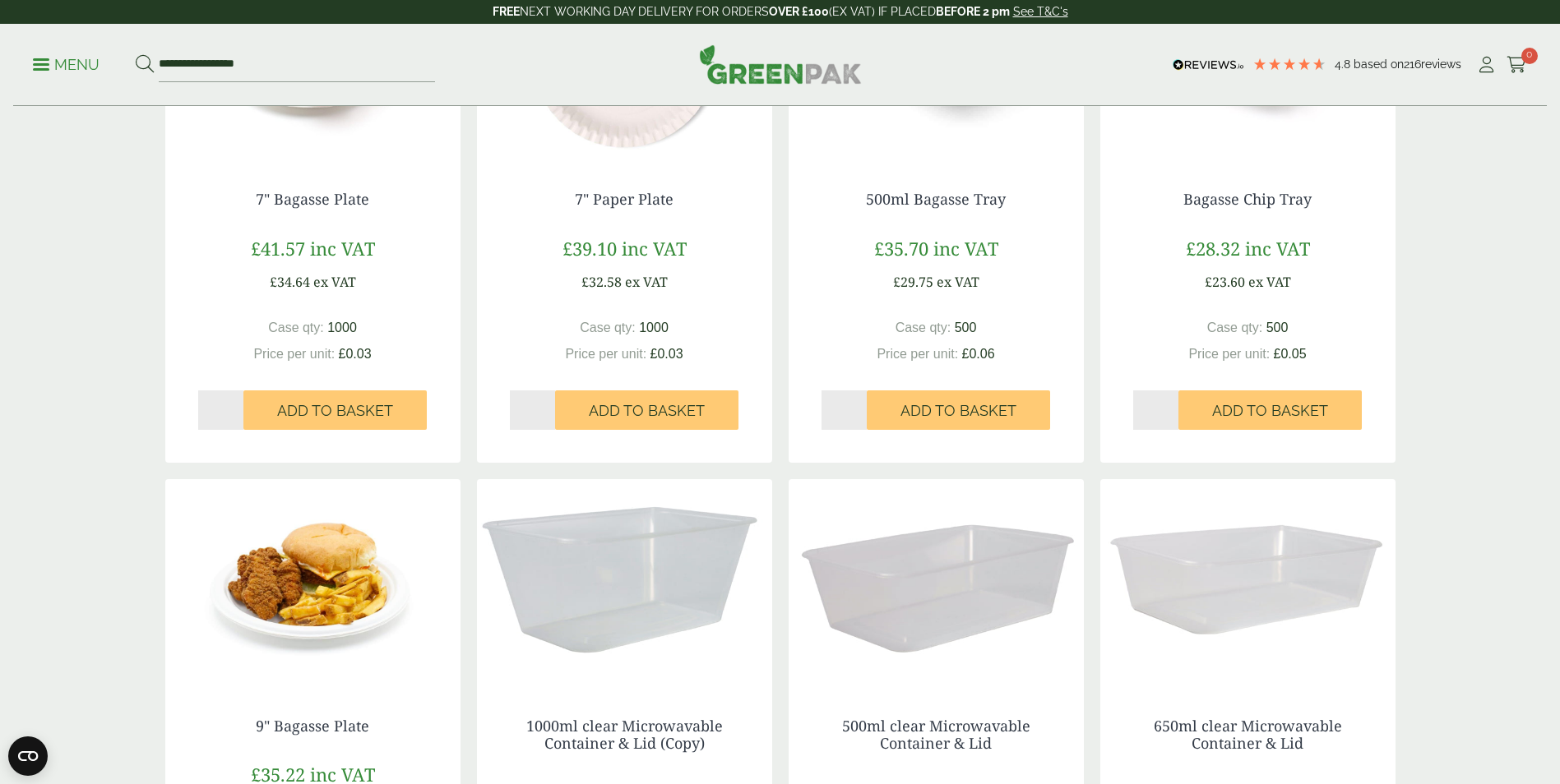
scroll to position [1562, 0]
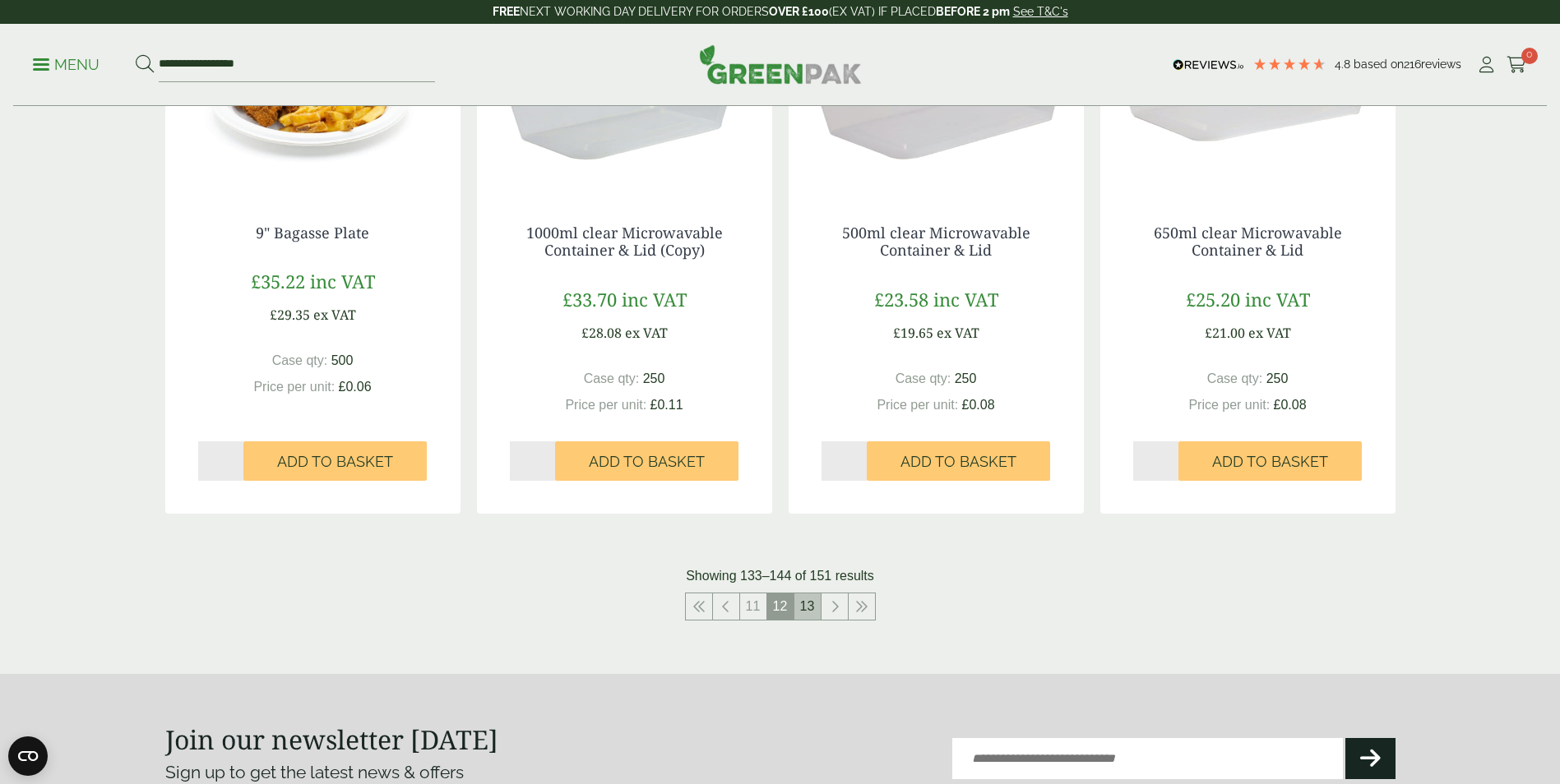
click at [815, 607] on link "13" at bounding box center [807, 607] width 26 height 26
